Goal: Transaction & Acquisition: Purchase product/service

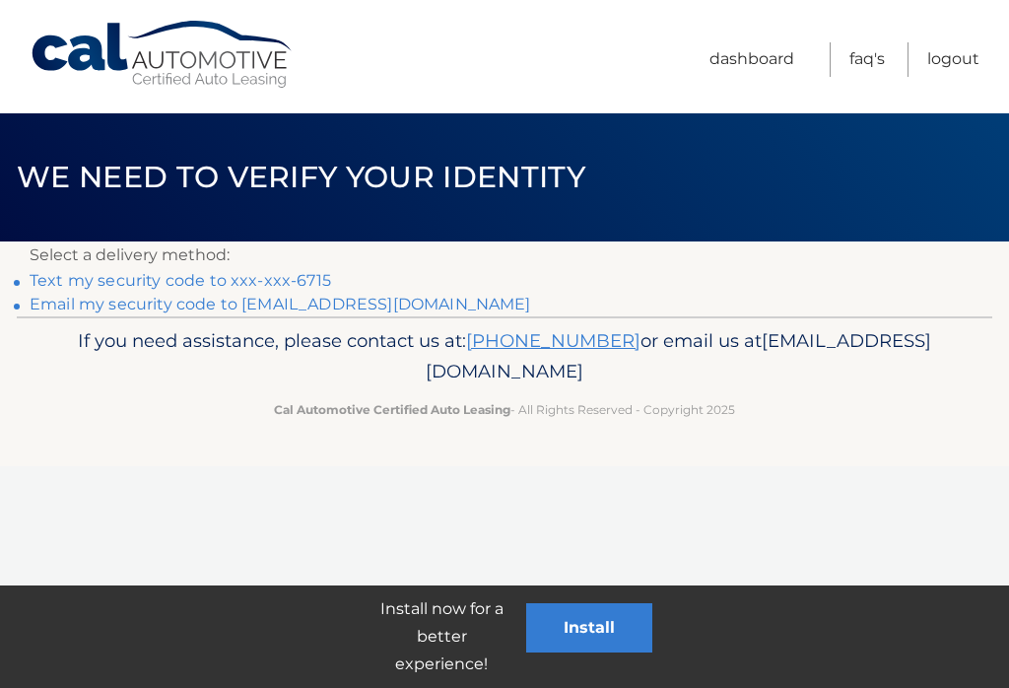
click at [321, 275] on link "Text my security code to xxx-xxx-6715" at bounding box center [181, 280] width 302 height 19
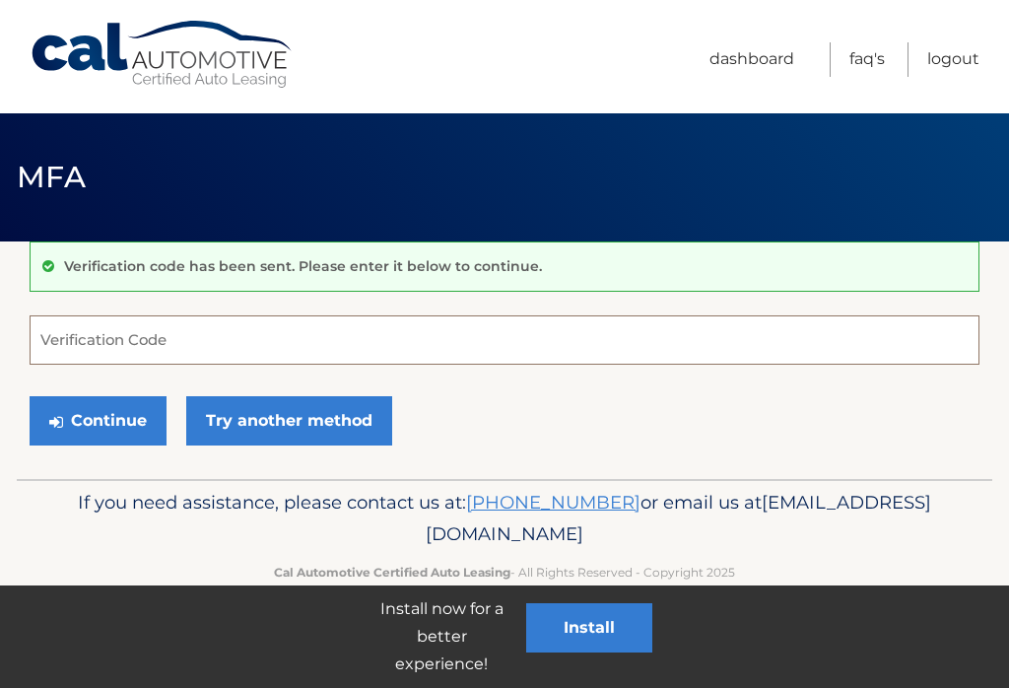
click at [72, 346] on input "Verification Code" at bounding box center [505, 339] width 950 height 49
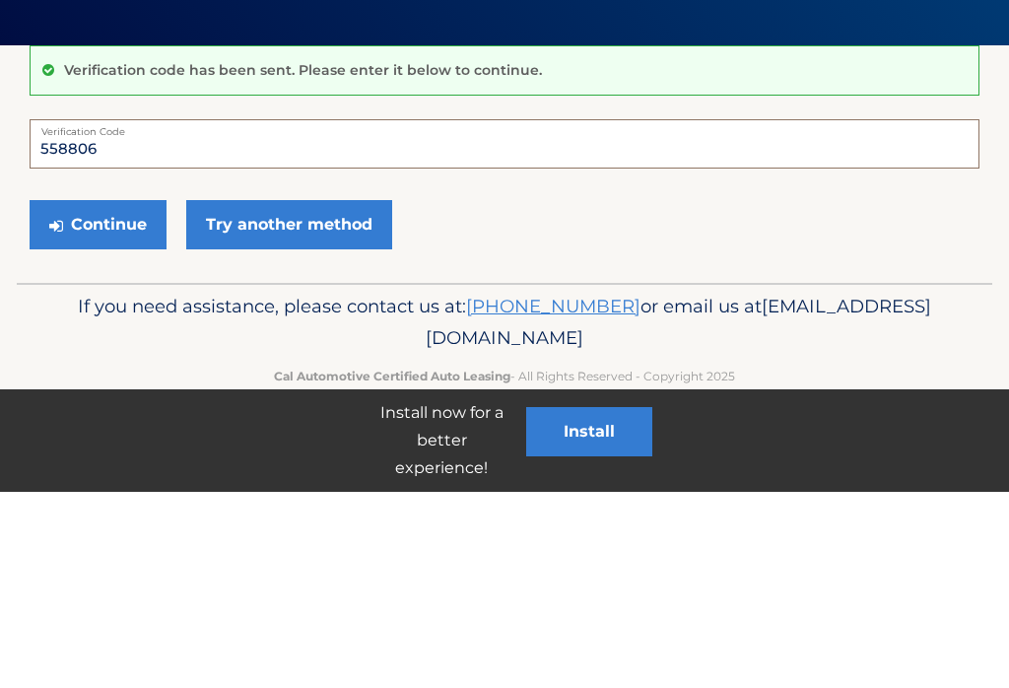
type input "558806"
click at [127, 396] on button "Continue" at bounding box center [98, 420] width 137 height 49
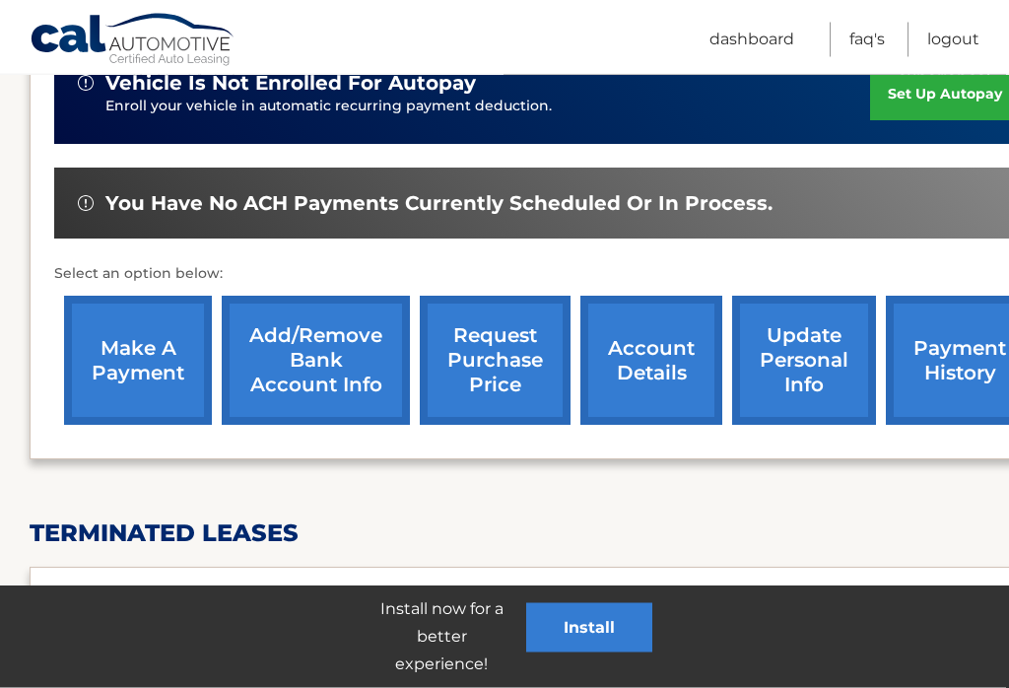
scroll to position [528, 0]
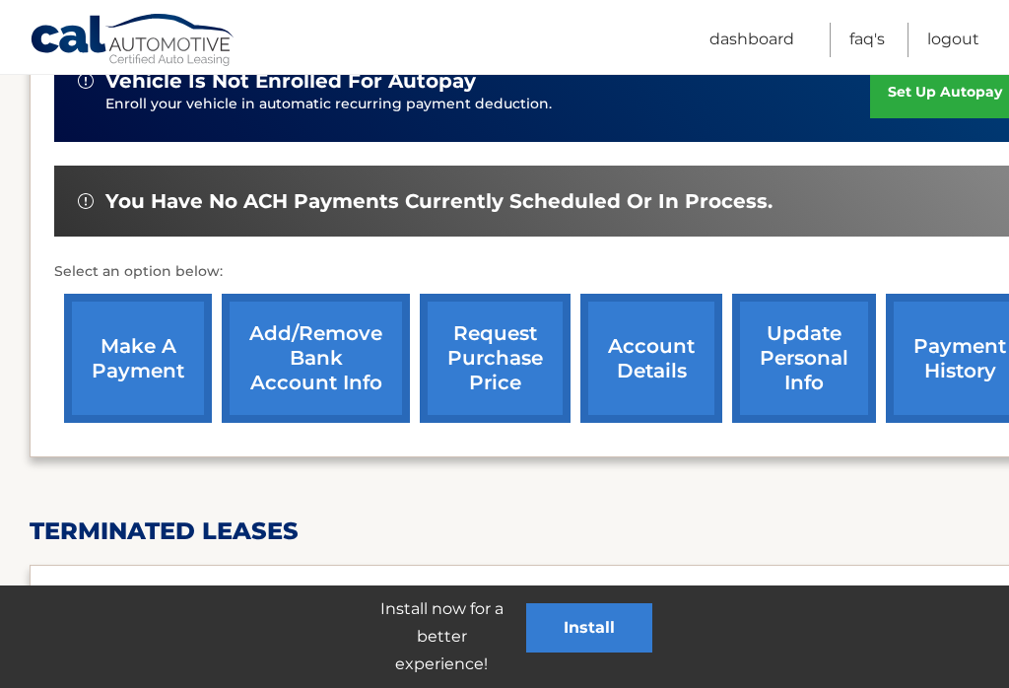
click at [139, 361] on link "make a payment" at bounding box center [138, 358] width 148 height 129
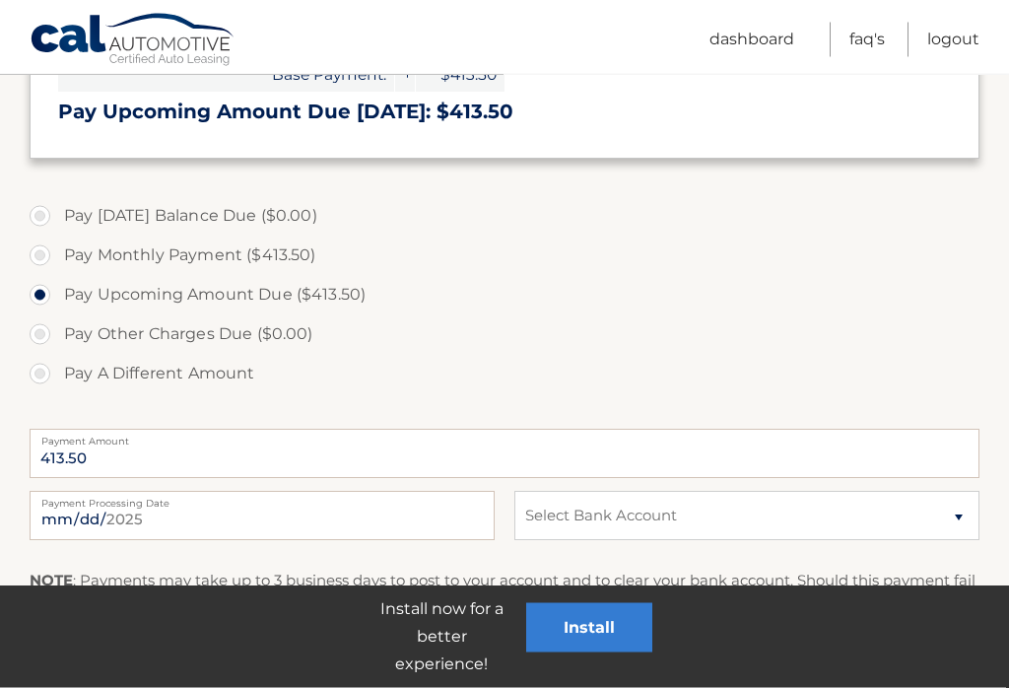
scroll to position [487, 0]
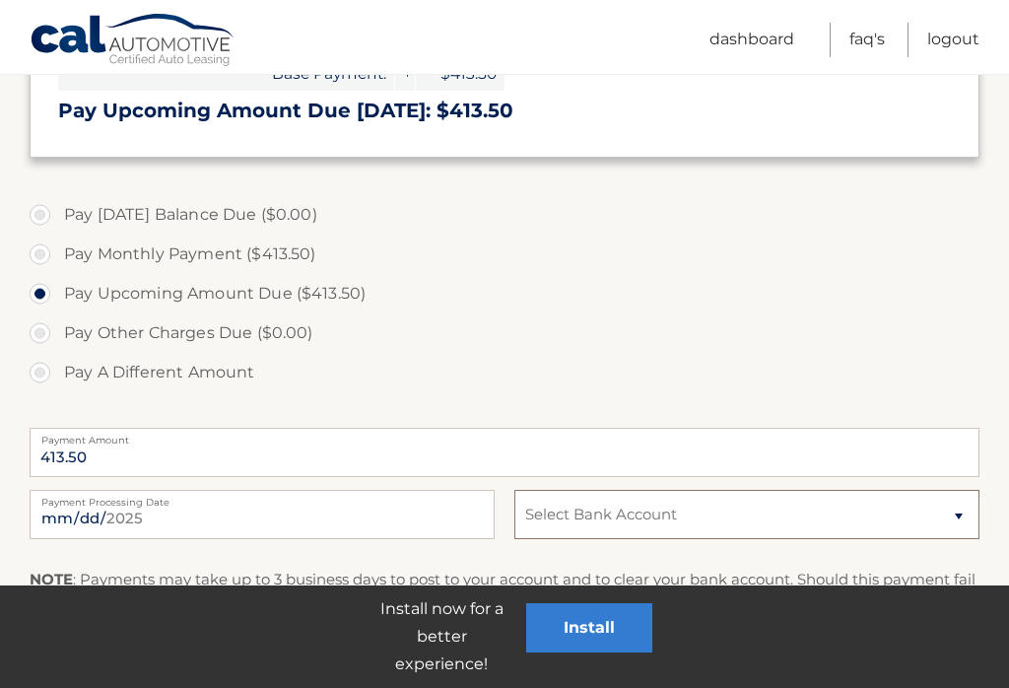
click at [959, 514] on select "Select Bank Account Checking BANK OF AMERICA, N.A. *****5147 Checking JPMORGAN …" at bounding box center [747, 514] width 465 height 49
select select "MGJhZTFkMTctZWE1NC00ZmE3LWJjZTYtMTE4MmFlYjViYjkx"
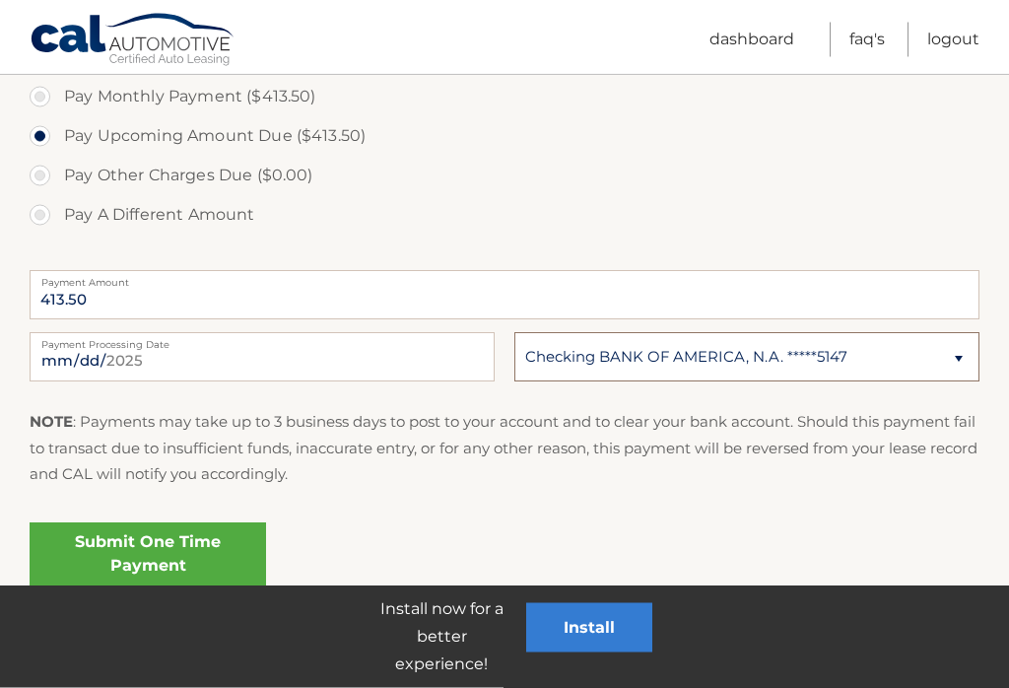
scroll to position [651, 0]
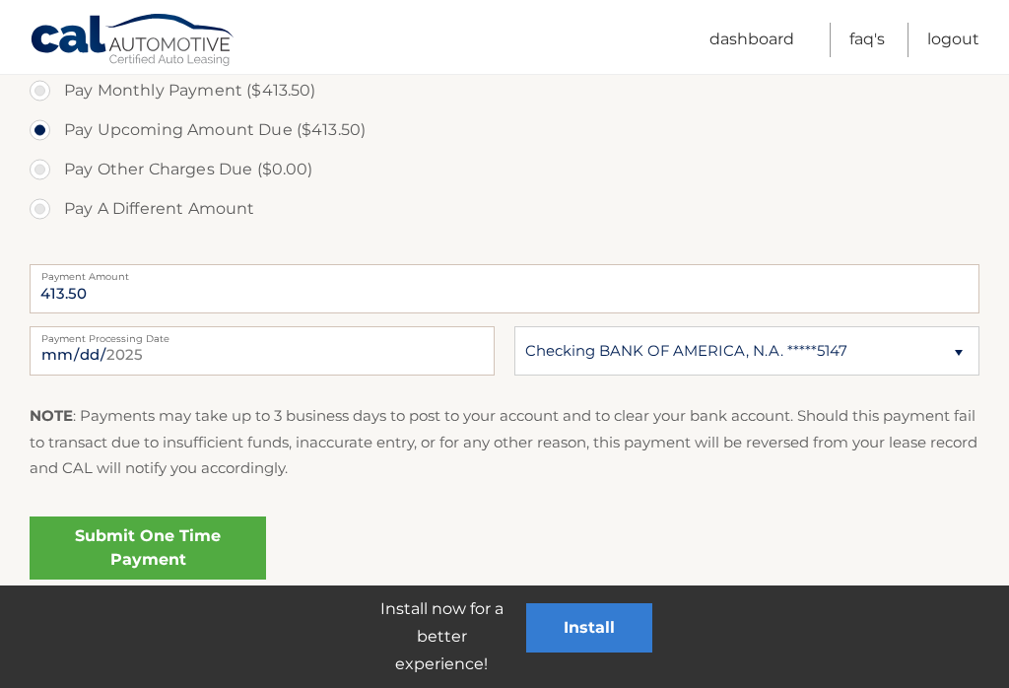
click at [186, 543] on link "Submit One Time Payment" at bounding box center [148, 548] width 237 height 63
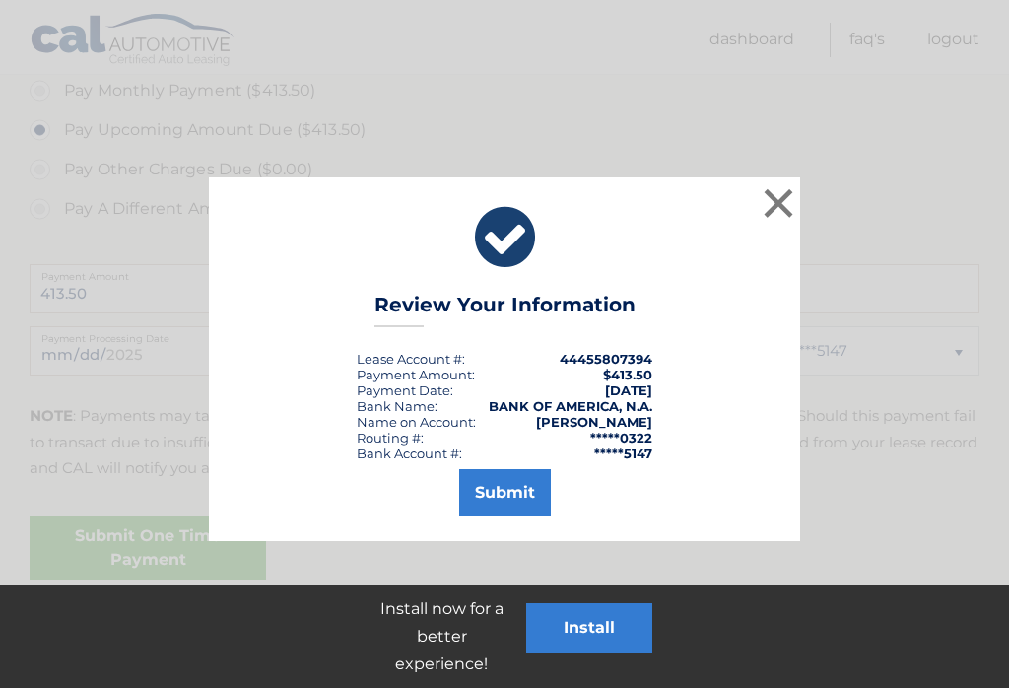
click at [521, 499] on button "Submit" at bounding box center [505, 492] width 92 height 47
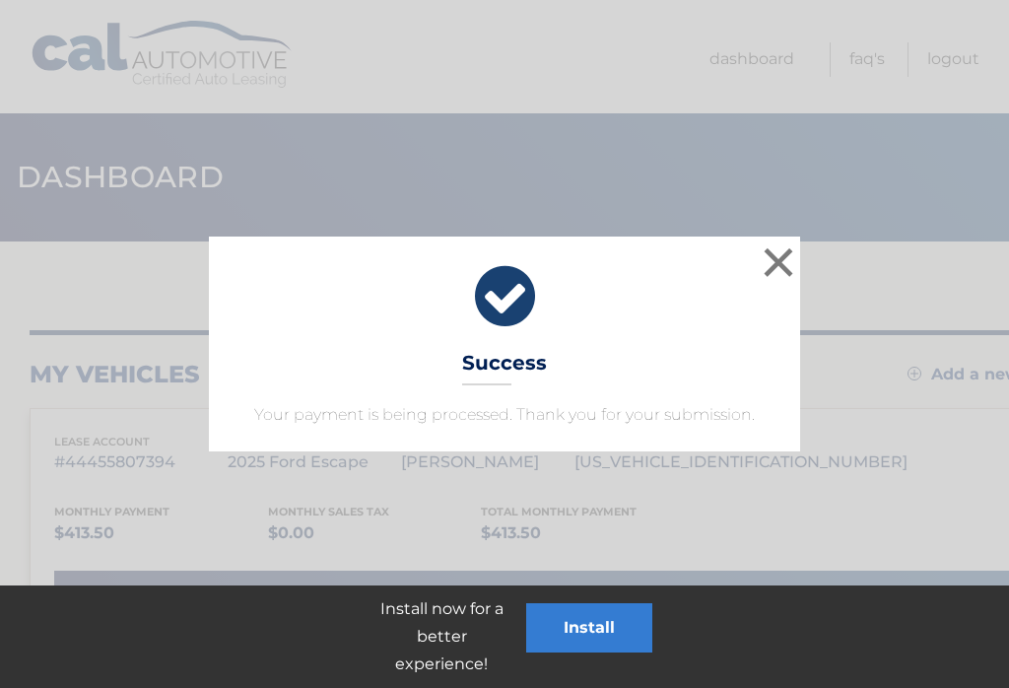
click at [776, 269] on button "×" at bounding box center [778, 262] width 39 height 39
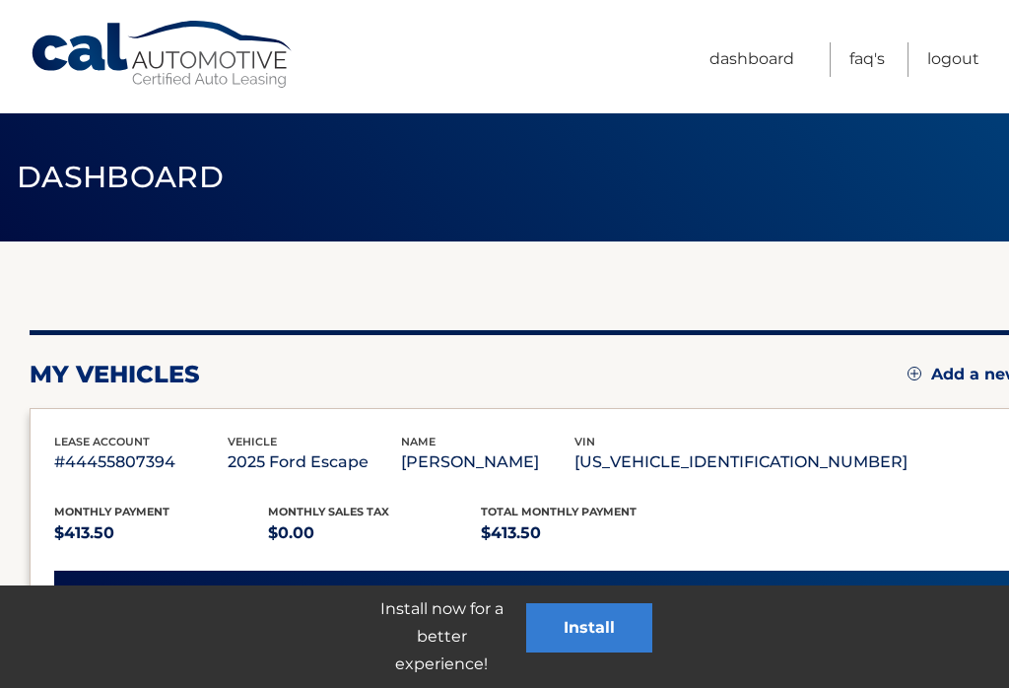
click at [950, 57] on link "Logout" at bounding box center [954, 59] width 52 height 35
